Goal: Find specific page/section: Find specific page/section

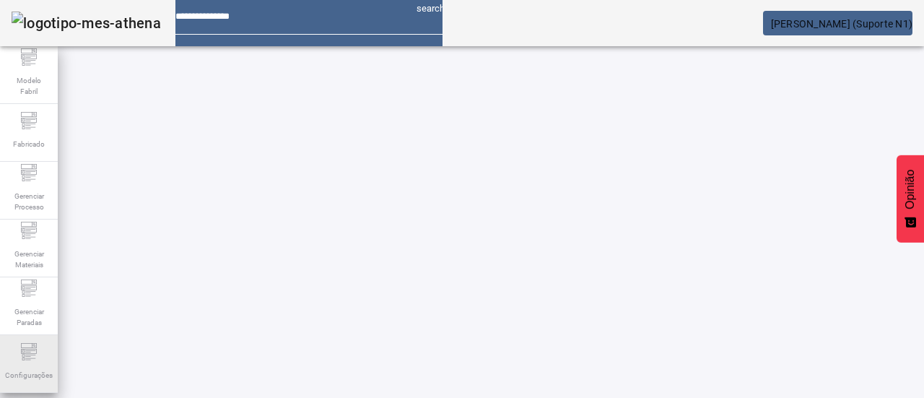
click at [33, 360] on icon at bounding box center [28, 351] width 17 height 17
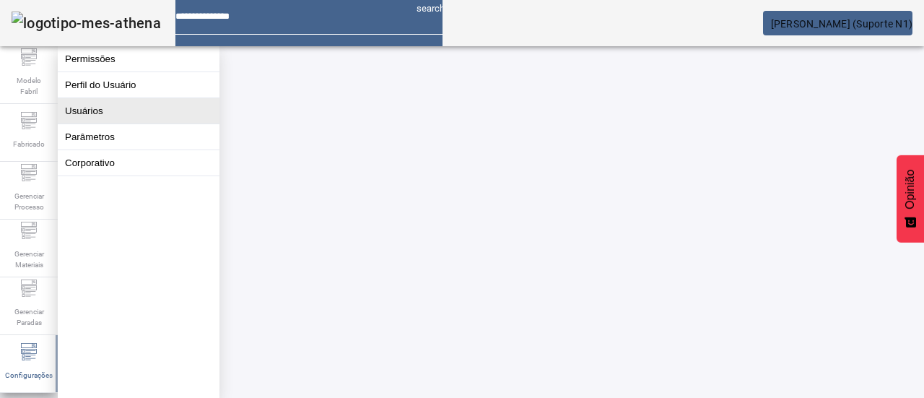
click at [129, 121] on button "Usuários" at bounding box center [139, 110] width 162 height 25
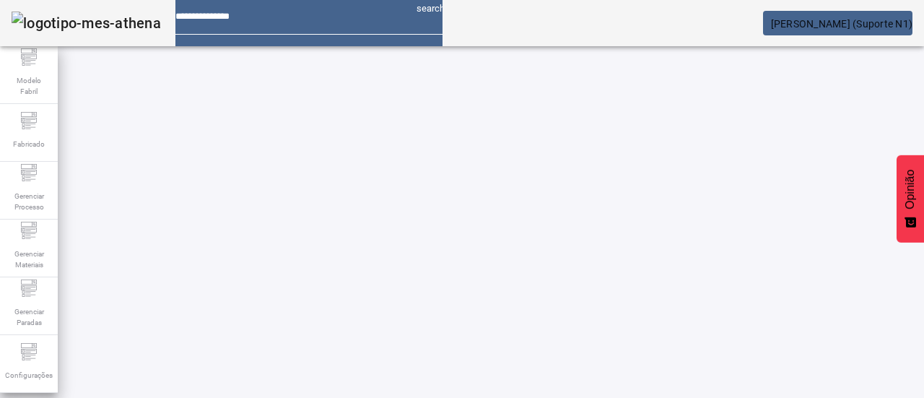
paste input "********"
type input "********"
